Goal: Find contact information: Obtain details needed to contact an individual or organization

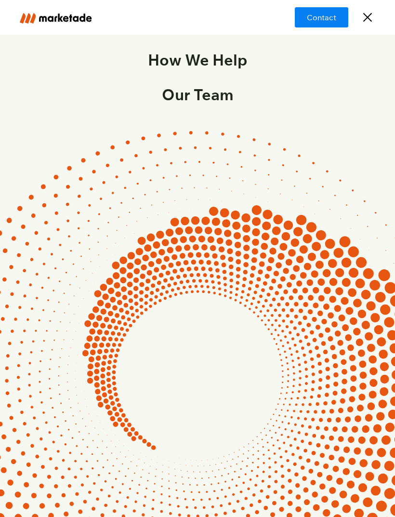
click at [213, 94] on link "Our Team" at bounding box center [197, 94] width 355 height 35
click at [367, 16] on div "menu" at bounding box center [367, 17] width 9 height 9
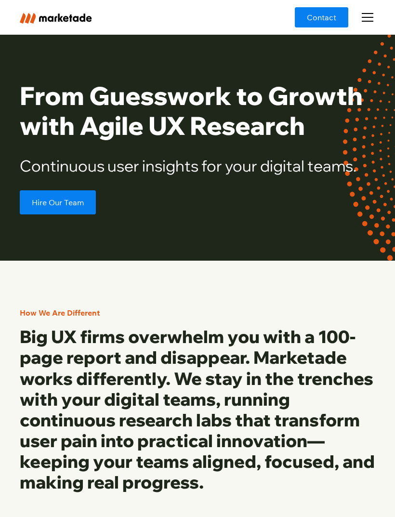
click at [372, 19] on div "menu" at bounding box center [367, 17] width 23 height 23
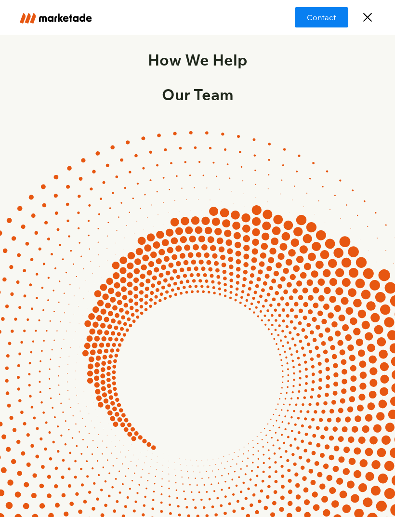
scroll to position [840, 0]
click at [335, 17] on link "Contact" at bounding box center [321, 17] width 53 height 20
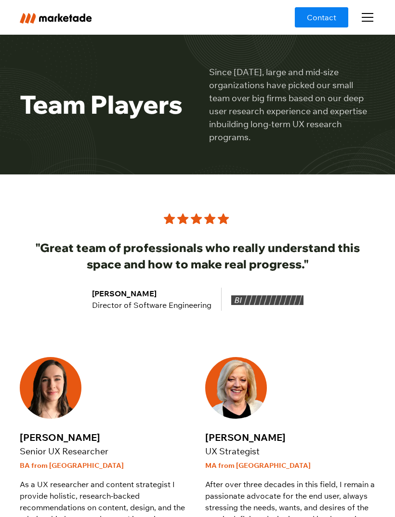
click at [373, 14] on div "menu" at bounding box center [367, 17] width 23 height 23
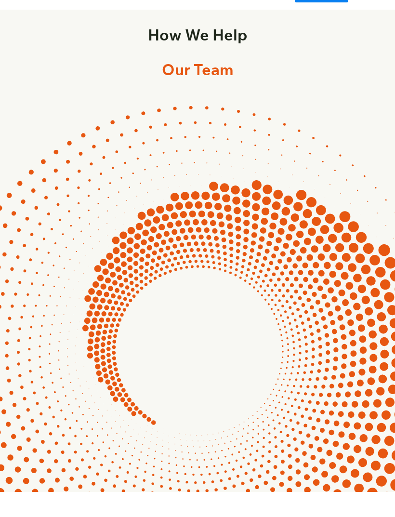
scroll to position [1007, 0]
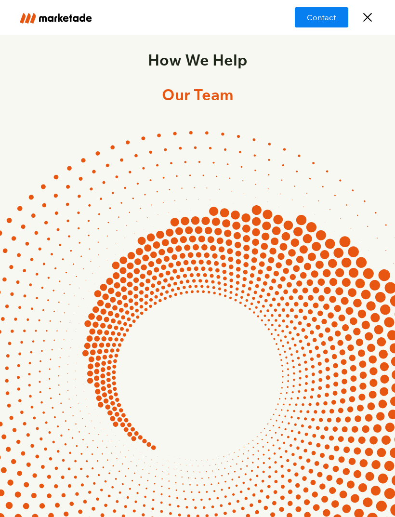
click at [368, 23] on div "menu" at bounding box center [367, 17] width 23 height 23
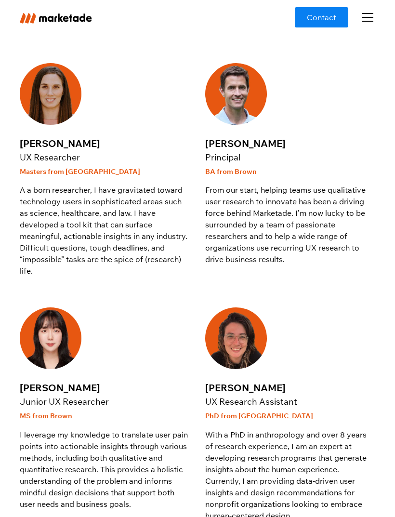
scroll to position [515, 0]
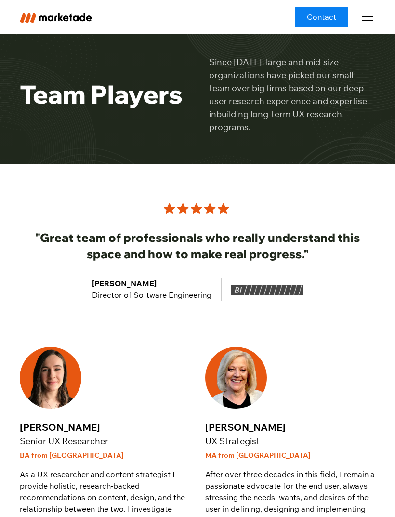
click at [375, 16] on div "menu" at bounding box center [367, 17] width 23 height 23
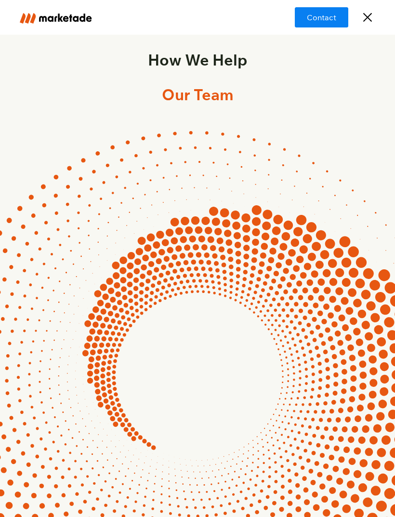
scroll to position [363, 0]
click at [373, 16] on div "menu" at bounding box center [367, 17] width 23 height 23
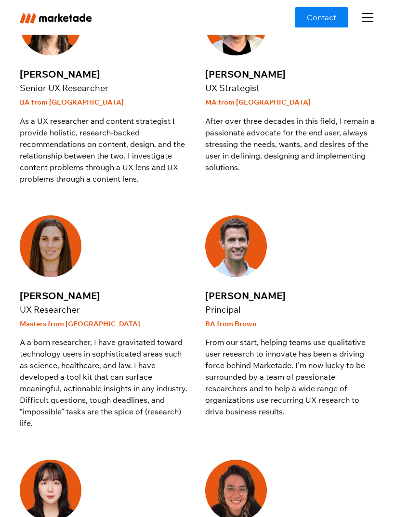
click at [327, 18] on link "Contact" at bounding box center [321, 17] width 53 height 20
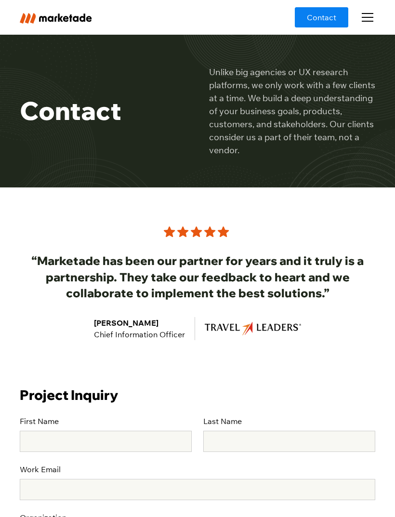
click at [371, 12] on div "menu" at bounding box center [367, 17] width 23 height 23
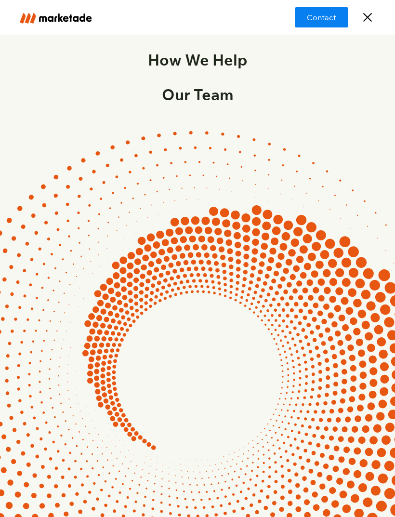
click at [365, 18] on div "menu" at bounding box center [367, 17] width 23 height 23
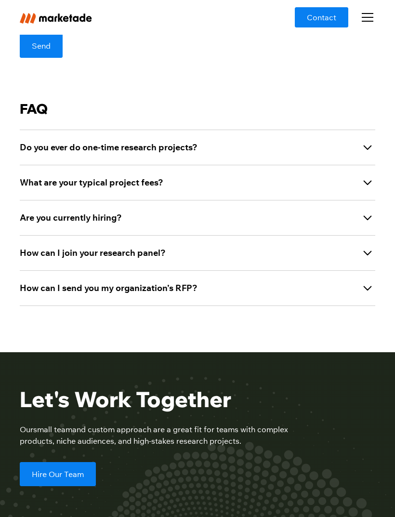
scroll to position [697, 0]
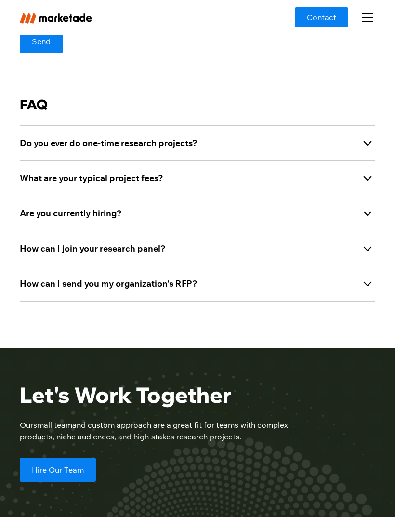
click at [367, 241] on icon at bounding box center [367, 248] width 15 height 15
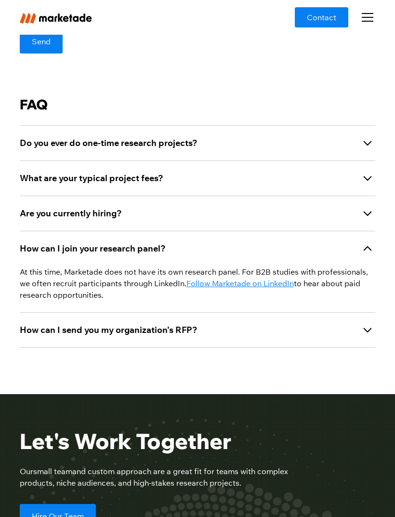
click at [241, 280] on link "Follow Marketade on LinkedIn" at bounding box center [239, 283] width 107 height 10
